Goal: Entertainment & Leisure: Consume media (video, audio)

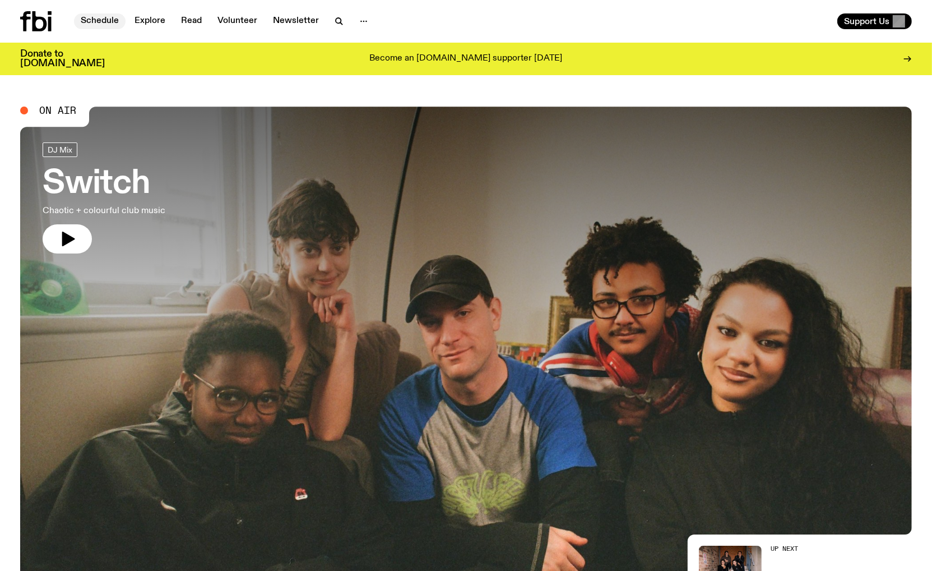
click at [90, 19] on link "Schedule" at bounding box center [100, 21] width 52 height 16
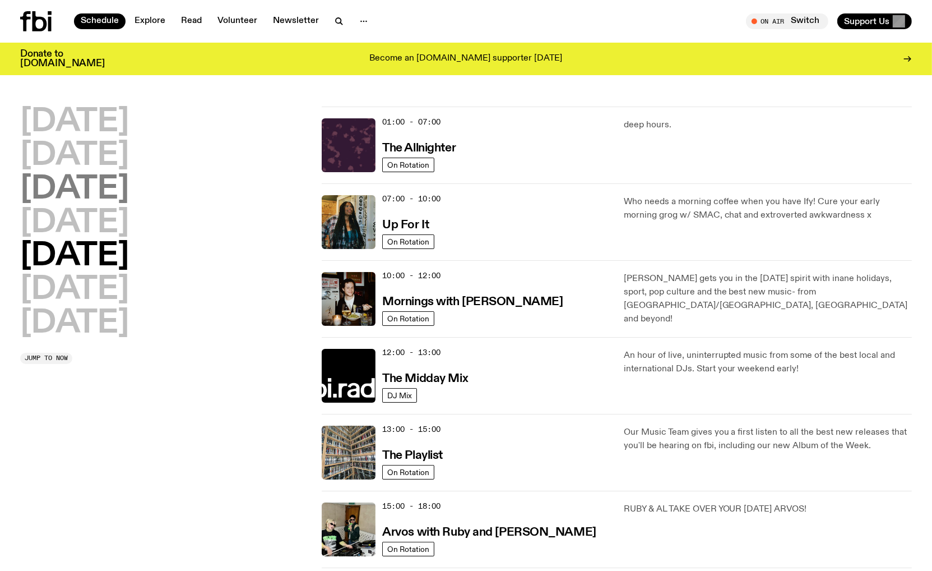
click at [108, 193] on h2 "[DATE]" at bounding box center [74, 189] width 109 height 31
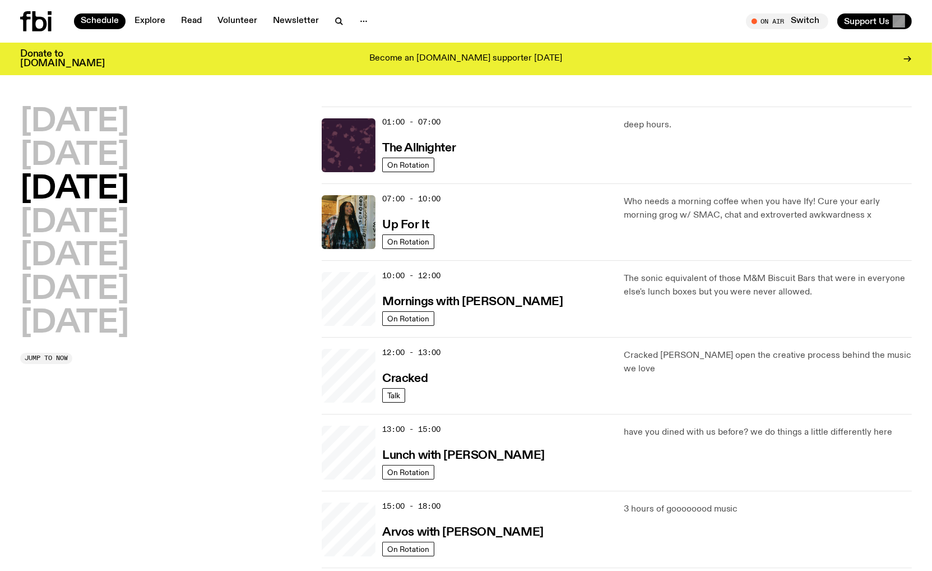
scroll to position [31, 0]
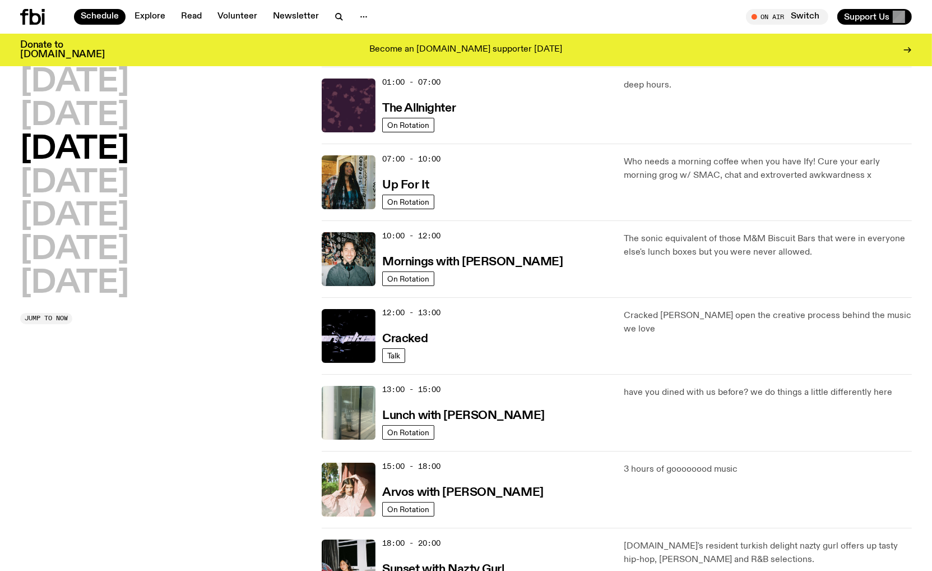
click at [431, 159] on span "07:00 - 10:00" at bounding box center [411, 159] width 58 height 11
click at [85, 207] on h2 "[DATE]" at bounding box center [74, 216] width 109 height 31
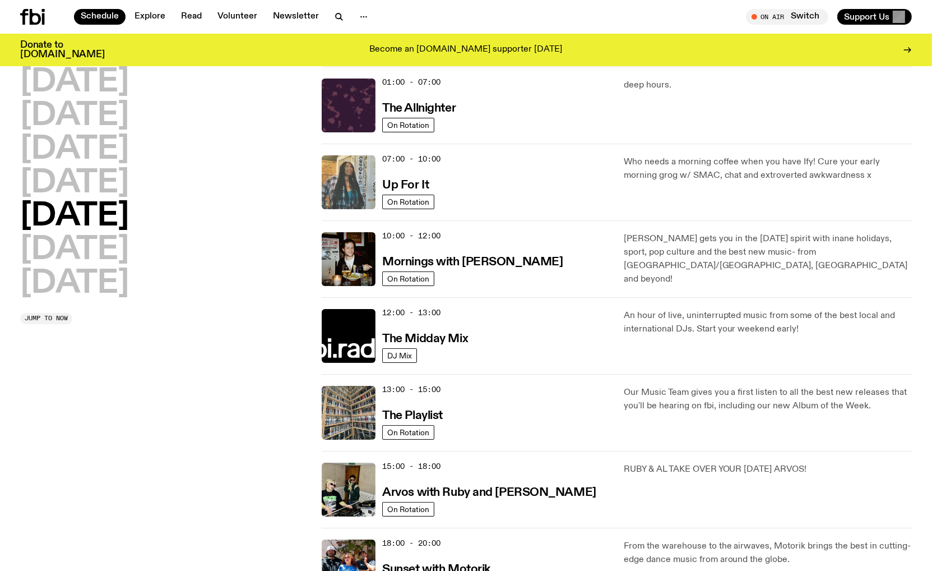
click at [361, 182] on img at bounding box center [349, 182] width 54 height 54
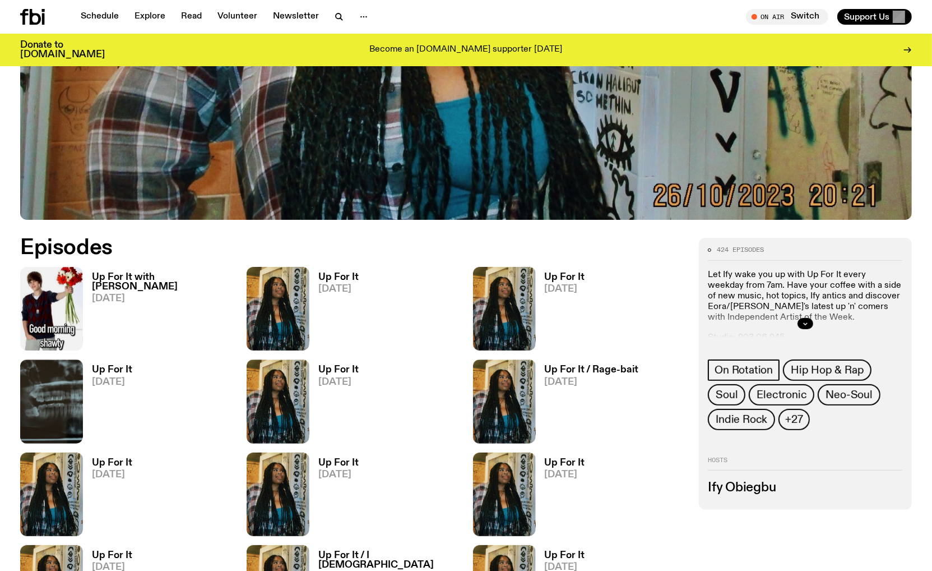
scroll to position [609, 0]
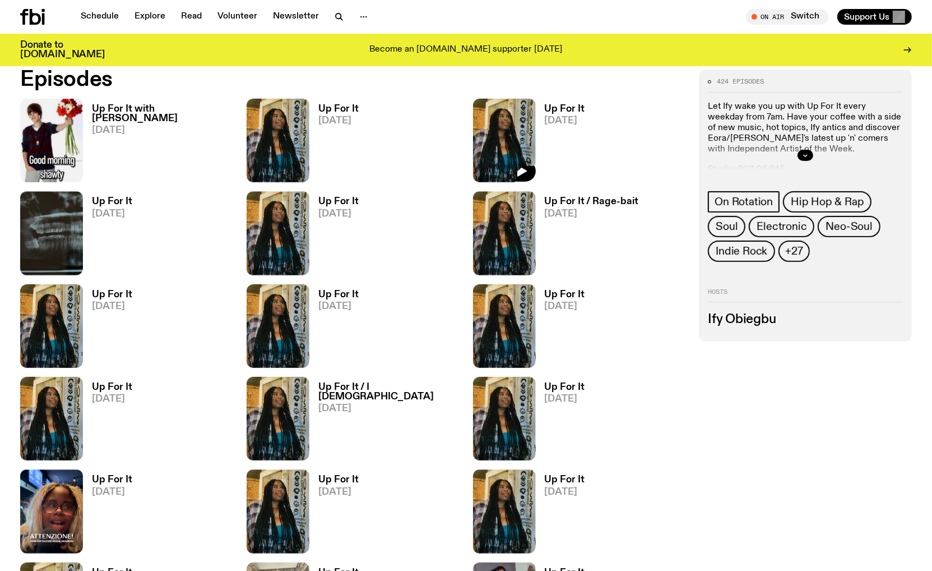
click at [516, 128] on img at bounding box center [504, 141] width 63 height 84
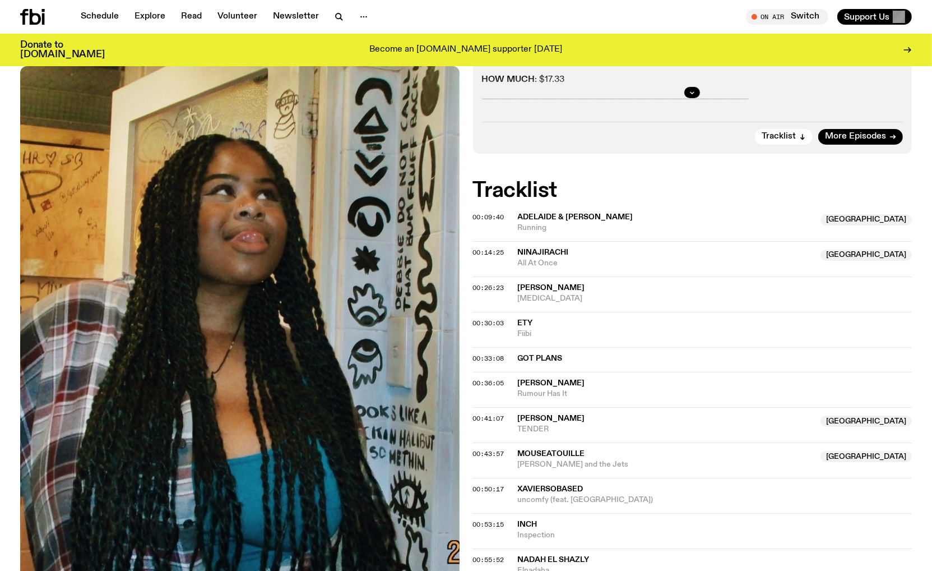
scroll to position [386, 0]
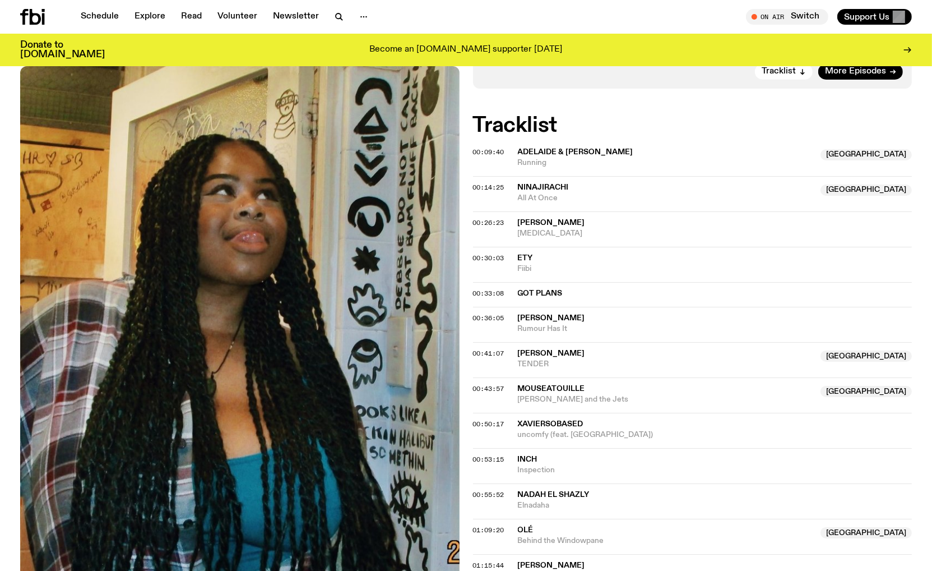
click at [554, 188] on span "Ninajirachi" at bounding box center [543, 187] width 51 height 8
click at [498, 187] on span "00:14:25" at bounding box center [488, 187] width 31 height 9
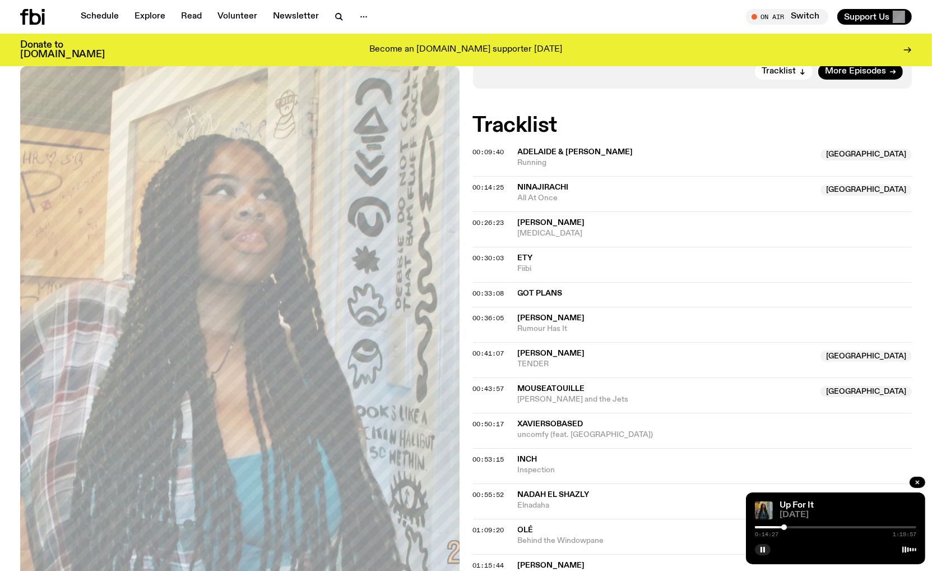
click at [799, 527] on div at bounding box center [835, 527] width 161 height 2
click at [814, 525] on div "0:21:55 1:19:57" at bounding box center [835, 529] width 161 height 13
click at [816, 529] on div "0:21:56 1:19:57" at bounding box center [835, 529] width 161 height 13
click at [808, 527] on div at bounding box center [835, 527] width 161 height 2
click at [826, 527] on div at bounding box center [835, 527] width 161 height 2
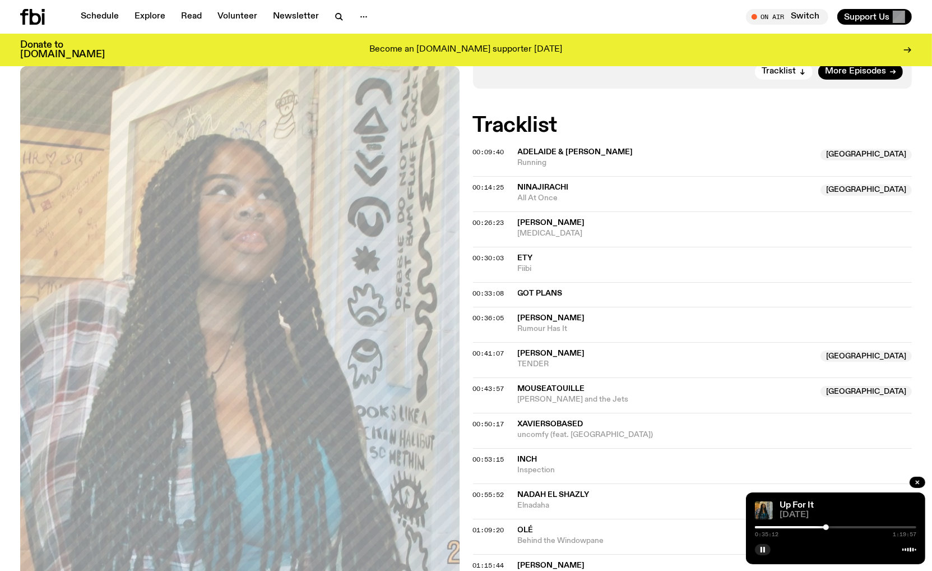
click at [764, 526] on div at bounding box center [745, 527] width 161 height 2
click at [490, 189] on span "00:14:25" at bounding box center [488, 187] width 31 height 9
click at [787, 526] on div at bounding box center [787, 527] width 6 height 6
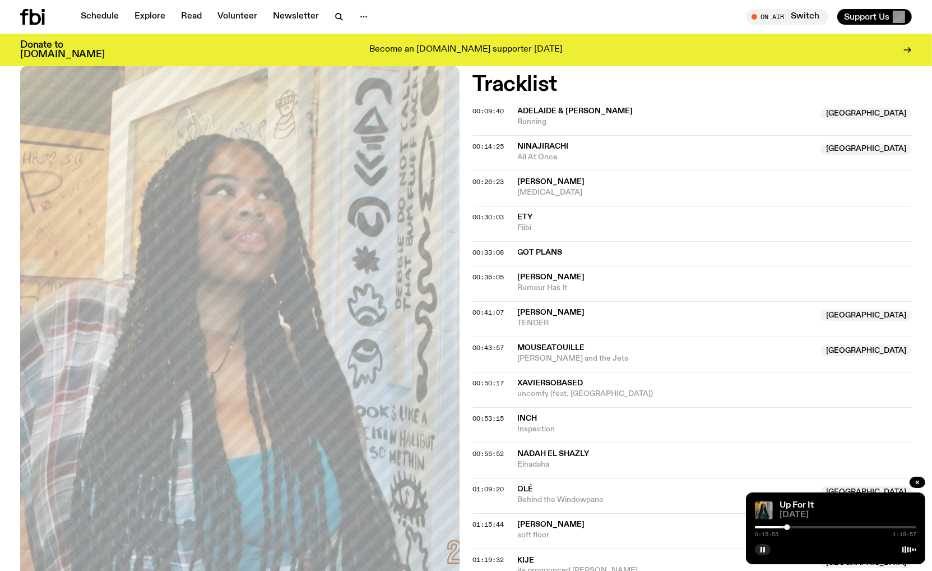
scroll to position [498, 0]
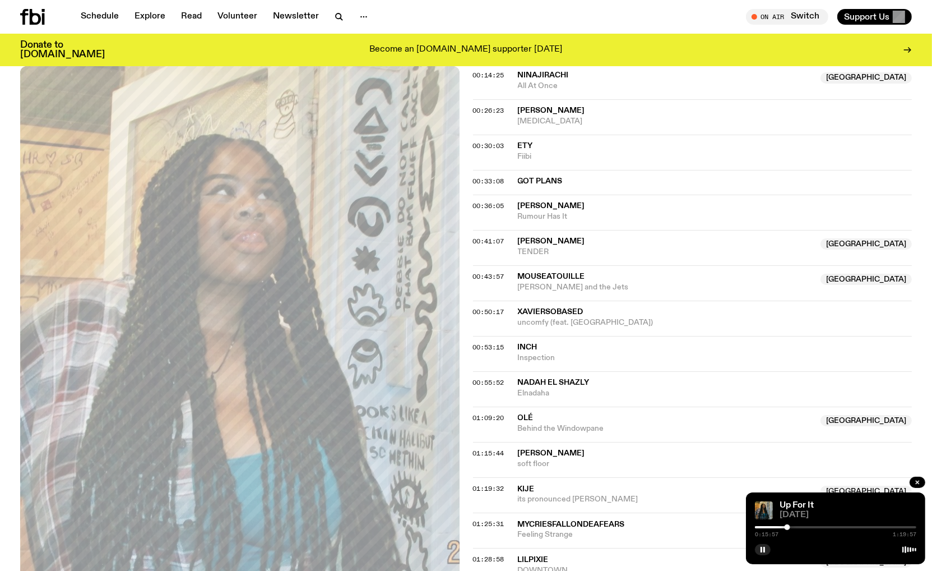
click at [527, 418] on span "olé" at bounding box center [526, 418] width 16 height 8
click at [493, 413] on span "01:09:20" at bounding box center [488, 417] width 31 height 9
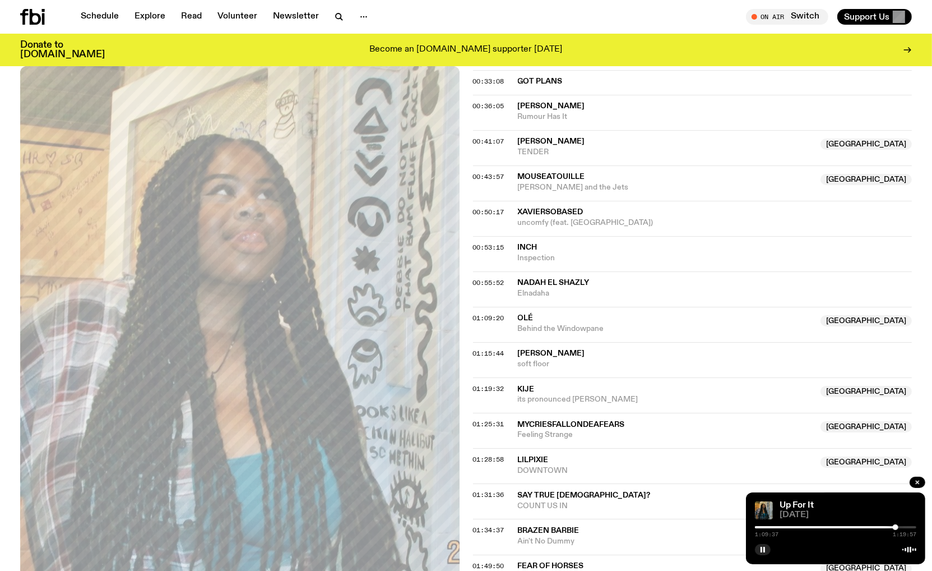
scroll to position [666, 0]
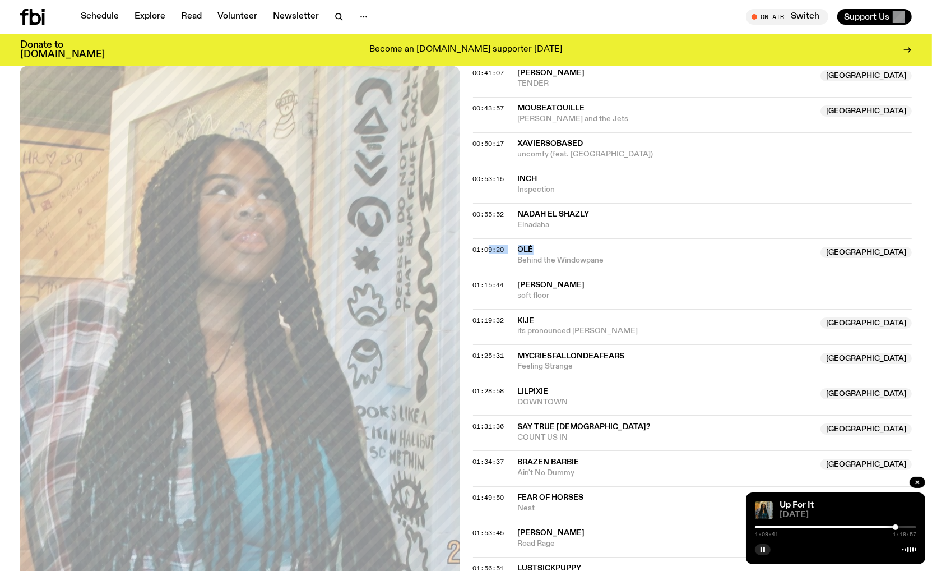
drag, startPoint x: 619, startPoint y: 252, endPoint x: 488, endPoint y: 243, distance: 130.9
click at [488, 274] on div "01:09:20 olé Australia Behind the Windowpane [GEOGRAPHIC_DATA]" at bounding box center [692, 291] width 439 height 35
click at [613, 255] on span "Behind the Windowpane" at bounding box center [666, 260] width 296 height 11
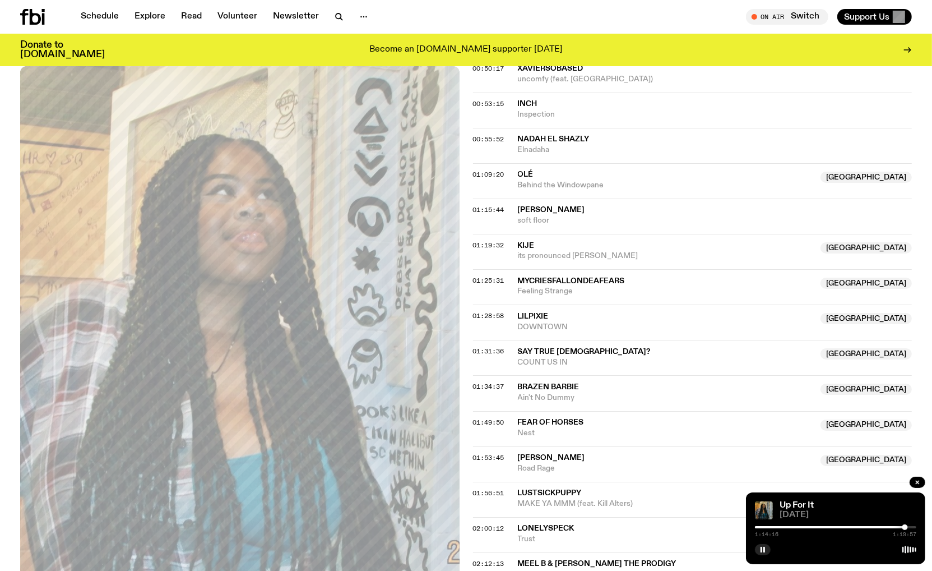
scroll to position [610, 0]
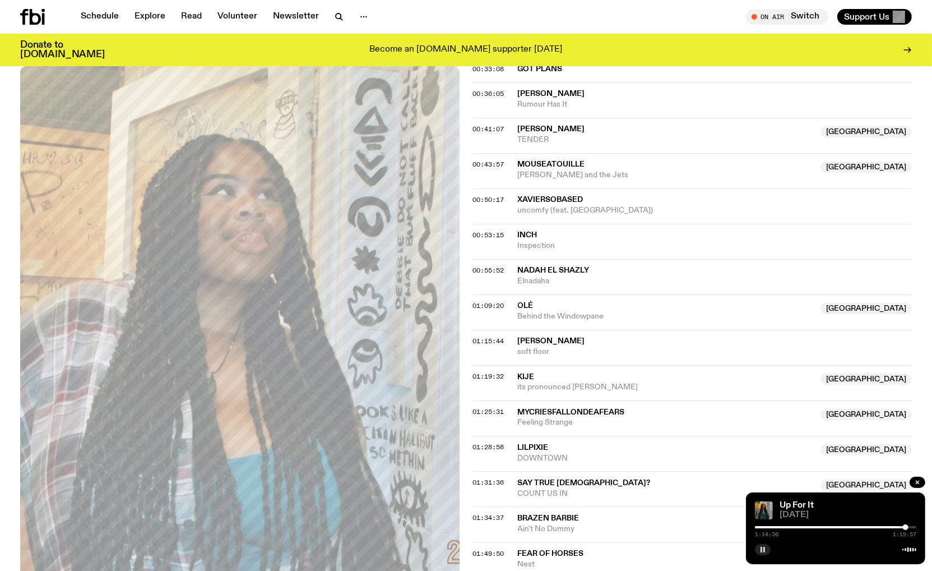
click at [764, 551] on rect "button" at bounding box center [764, 549] width 2 height 6
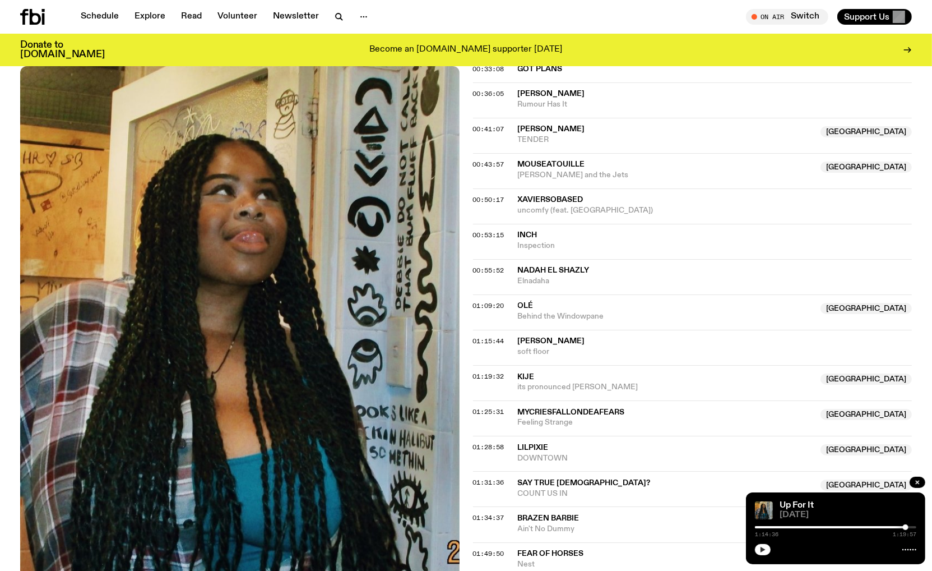
click at [761, 548] on icon "button" at bounding box center [763, 549] width 5 height 6
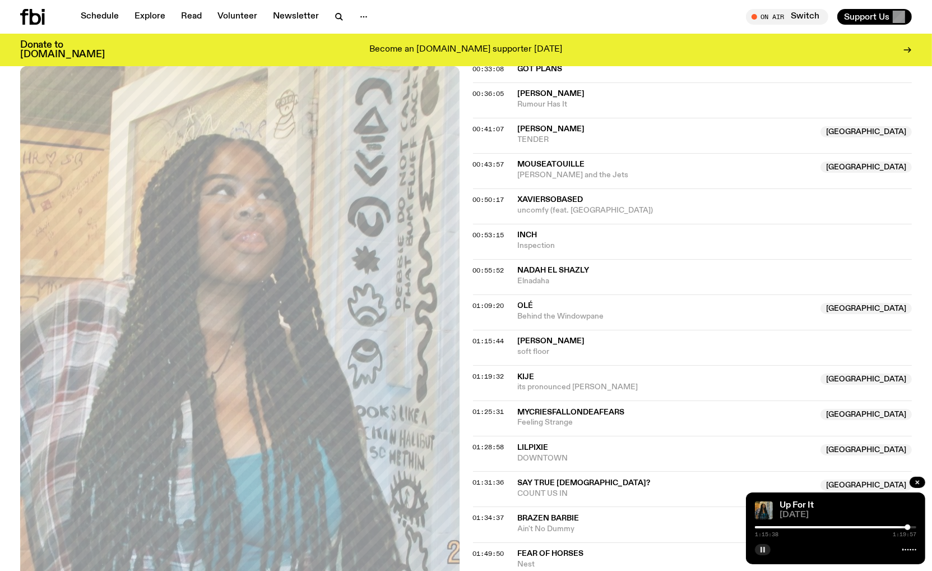
click at [764, 550] on rect "button" at bounding box center [764, 549] width 2 height 6
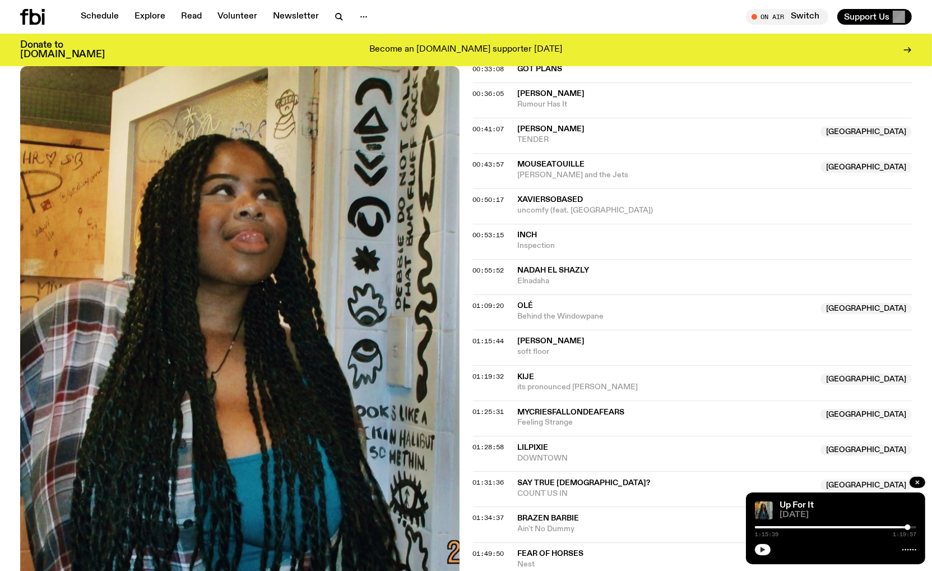
scroll to position [0, 0]
